Goal: Use online tool/utility: Utilize a website feature to perform a specific function

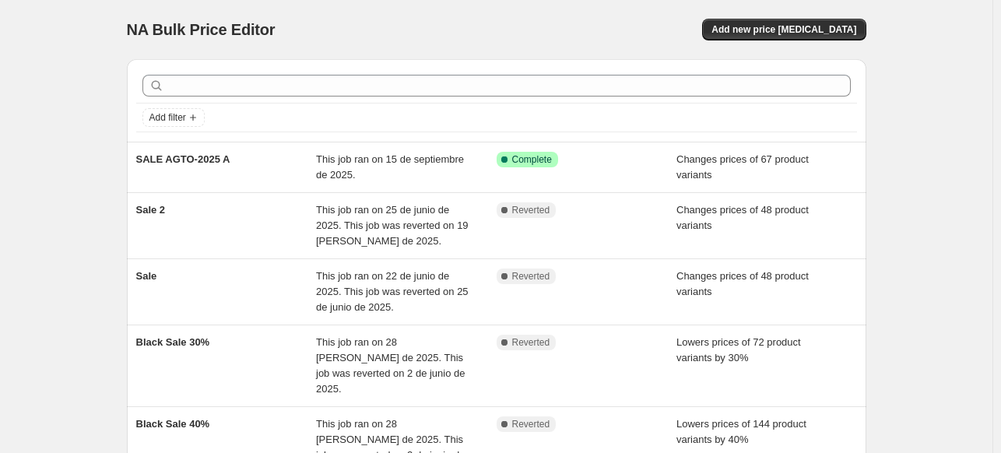
click at [100, 102] on div "NA Bulk Price Editor. This page is ready NA Bulk Price Editor Add new price [ME…" at bounding box center [496, 321] width 992 height 642
click at [948, 89] on div "NA Bulk Price Editor. This page is ready NA Bulk Price Editor Add new price [ME…" at bounding box center [496, 321] width 992 height 642
click at [42, 40] on div "NA Bulk Price Editor. This page is ready NA Bulk Price Editor Add new price [ME…" at bounding box center [496, 321] width 992 height 642
click at [946, 69] on div "NA Bulk Price Editor. This page is ready NA Bulk Price Editor Add new price [ME…" at bounding box center [496, 321] width 992 height 642
click at [961, 89] on div "NA Bulk Price Editor. This page is ready NA Bulk Price Editor Add new price [ME…" at bounding box center [496, 321] width 992 height 642
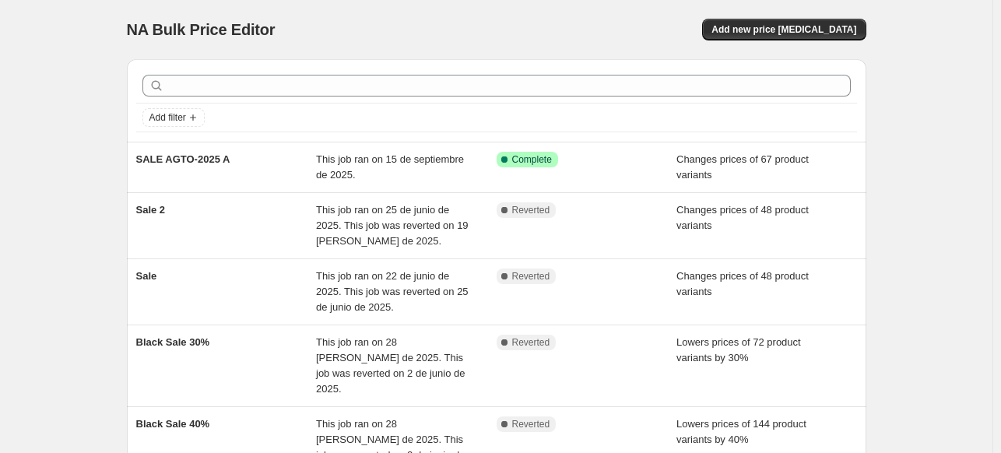
click at [971, 156] on div "NA Bulk Price Editor. This page is ready NA Bulk Price Editor Add new price [ME…" at bounding box center [496, 321] width 992 height 642
